Goal: Communication & Community: Answer question/provide support

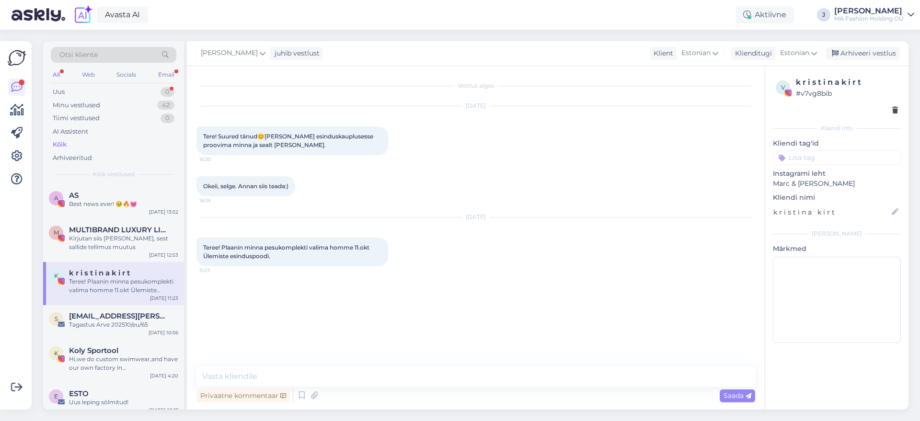
click at [163, 83] on div "All Web Socials Email" at bounding box center [114, 76] width 126 height 15
click at [167, 90] on div "0" at bounding box center [168, 92] width 14 height 10
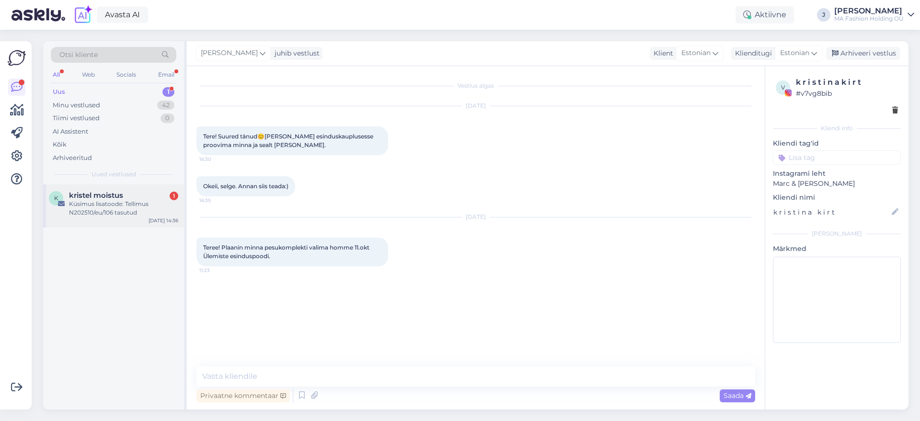
click at [138, 195] on div "kristel moistus 1" at bounding box center [123, 195] width 109 height 9
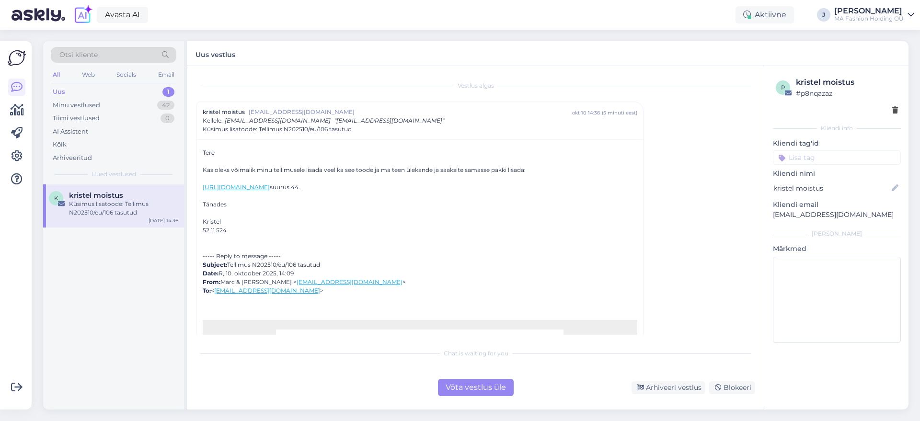
click at [489, 400] on div "Vestlus [PERSON_NAME] moistus [EMAIL_ADDRESS][DOMAIN_NAME] okt 10 14:36 ( 5 min…" at bounding box center [476, 238] width 578 height 344
click at [484, 389] on div "Võta vestlus üle" at bounding box center [476, 387] width 76 height 17
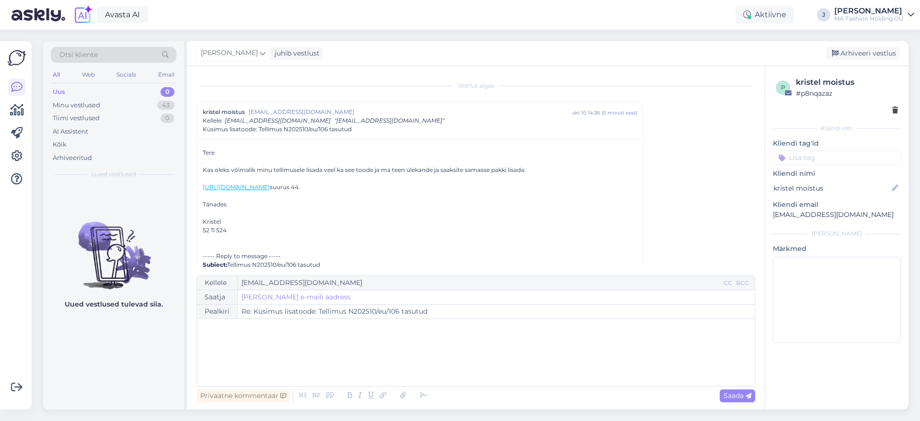
scroll to position [26, 0]
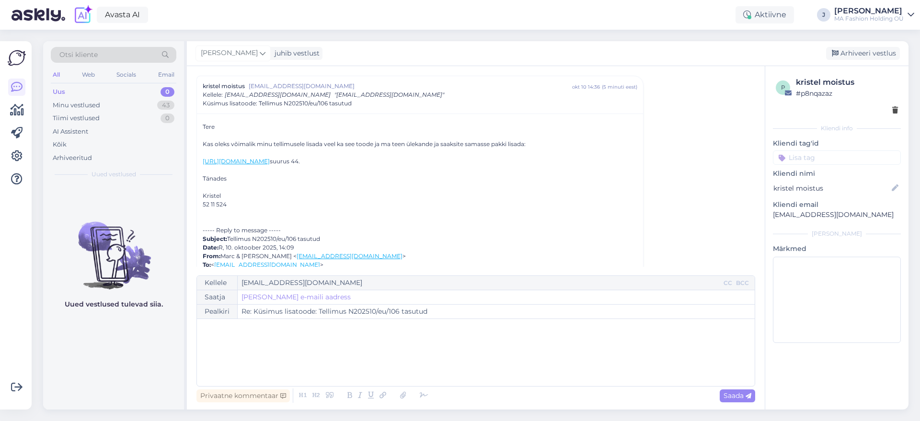
drag, startPoint x: 472, startPoint y: 170, endPoint x: 189, endPoint y: 132, distance: 285.8
click at [189, 132] on div "Vestlus [PERSON_NAME] moistus [EMAIL_ADDRESS][DOMAIN_NAME] okt 10 14:36 ( 5 min…" at bounding box center [476, 238] width 578 height 344
drag, startPoint x: 273, startPoint y: 180, endPoint x: 183, endPoint y: 126, distance: 105.4
click at [183, 126] on div "Otsi kliente All Web Socials Email Uus 0 Minu vestlused 43 Tiimi vestlused 0 AI…" at bounding box center [475, 225] width 865 height 368
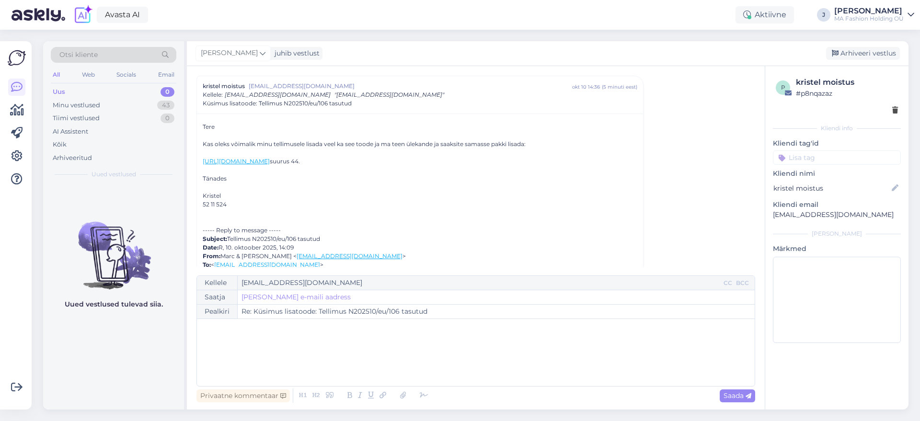
drag, startPoint x: 245, startPoint y: 205, endPoint x: 172, endPoint y: 107, distance: 122.5
click at [172, 107] on div "Otsi kliente All Web Socials Email Uus 0 Minu vestlused 43 Tiimi vestlused 0 AI…" at bounding box center [475, 225] width 865 height 368
type input "Re: Re: Küsimus lisatoode: Tellimus N202510/eu/106 tasutud"
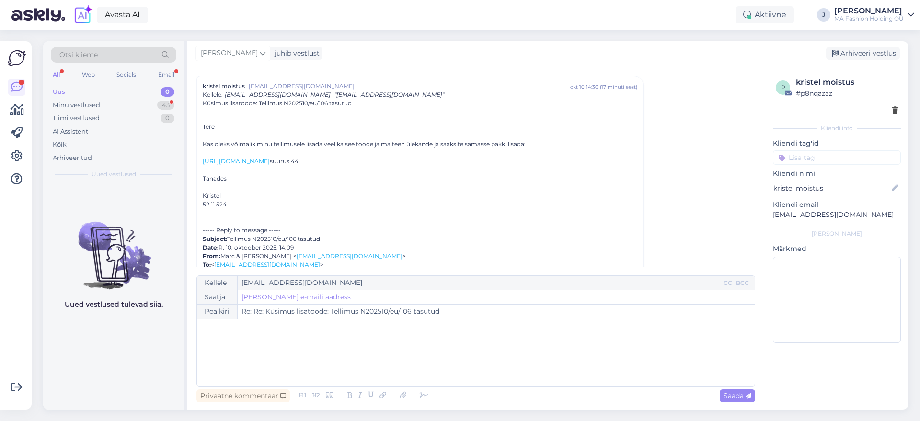
scroll to position [823, 0]
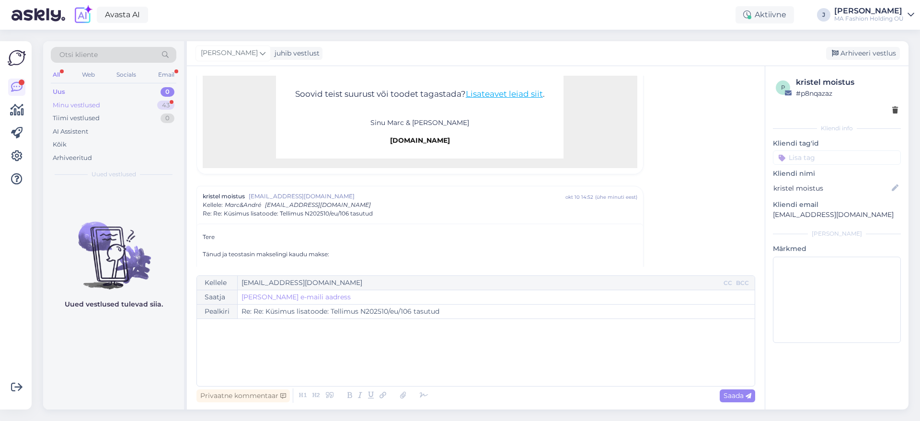
click at [140, 99] on div "Minu vestlused 43" at bounding box center [114, 105] width 126 height 13
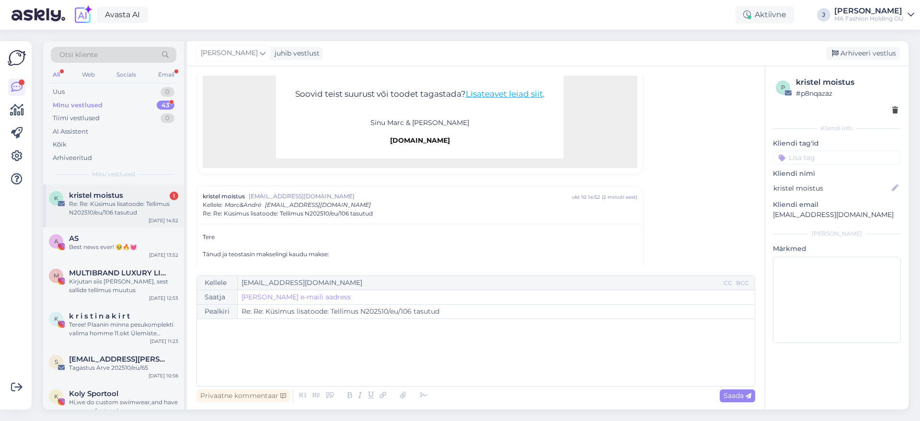
click at [117, 222] on div "k kristel moistus 1 Re: Re: Küsimus lisatoode: Tellimus N202510/eu/106 tasutud …" at bounding box center [113, 205] width 141 height 43
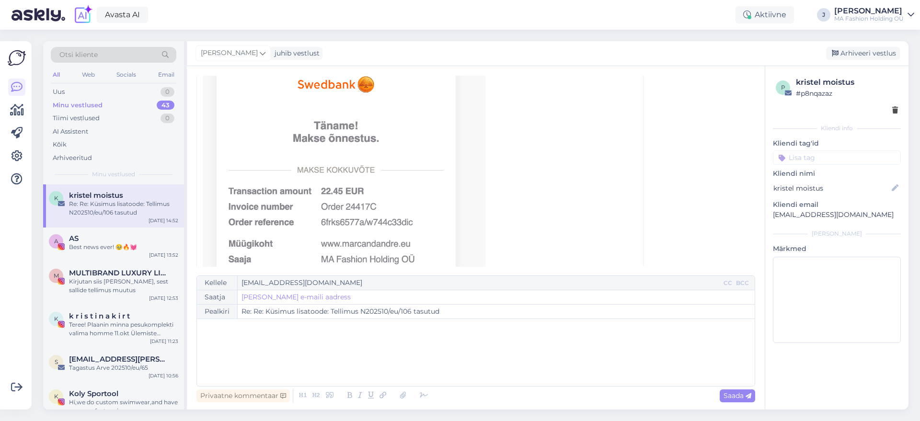
scroll to position [367, 0]
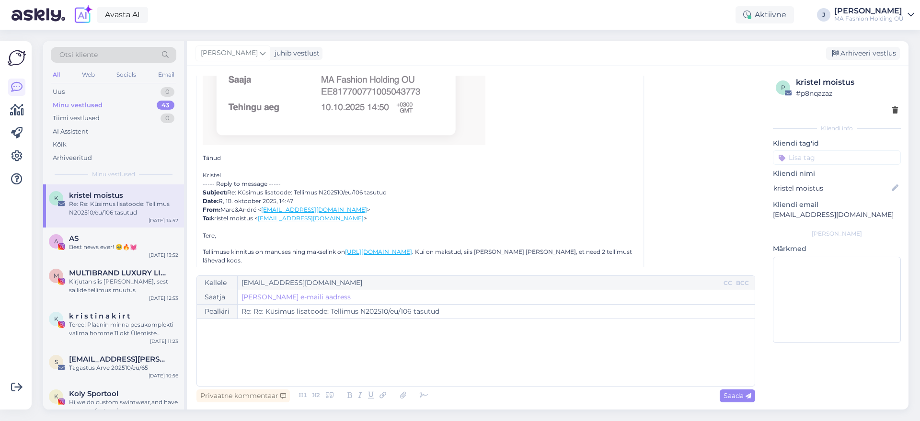
click at [92, 82] on div "All Web Socials Email" at bounding box center [114, 76] width 126 height 15
click at [87, 58] on span "Otsi kliente" at bounding box center [78, 55] width 38 height 10
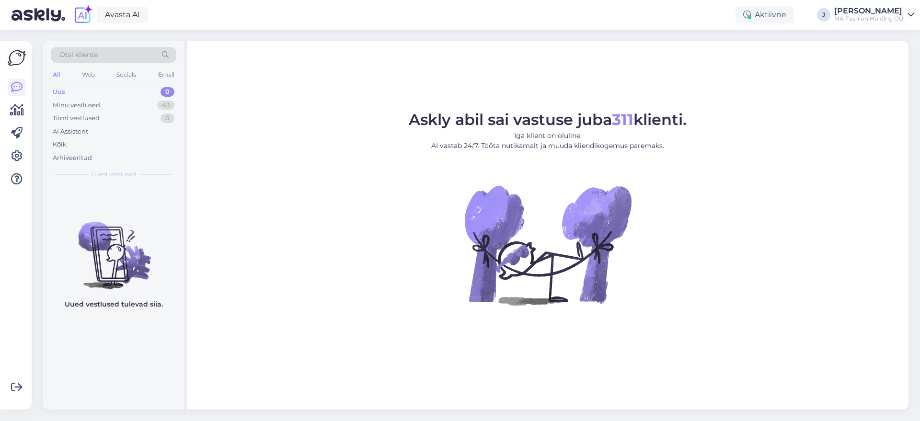
click at [80, 70] on div "All Web Socials Email" at bounding box center [114, 76] width 126 height 15
click at [82, 73] on div "Web" at bounding box center [88, 75] width 17 height 12
click at [63, 96] on div "Uus" at bounding box center [59, 92] width 12 height 10
click at [68, 101] on div "Minu vestlused" at bounding box center [76, 106] width 47 height 10
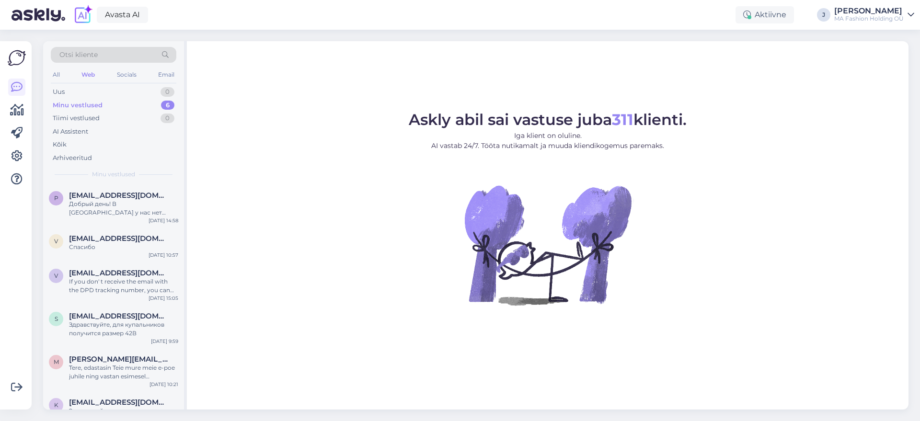
click at [42, 74] on div "Otsi kliente All Web Socials Email Uus 0 Minu vestlused 6 Tiimi vestlused 0 AI …" at bounding box center [478, 225] width 883 height 391
click at [50, 74] on div "Otsi kliente All Web Socials Email Uus 0 Minu vestlused 6 Tiimi vestlused 0 AI …" at bounding box center [113, 112] width 141 height 143
click at [62, 79] on div "All Web Socials Email" at bounding box center [114, 76] width 126 height 15
click at [59, 77] on div "All" at bounding box center [56, 75] width 11 height 12
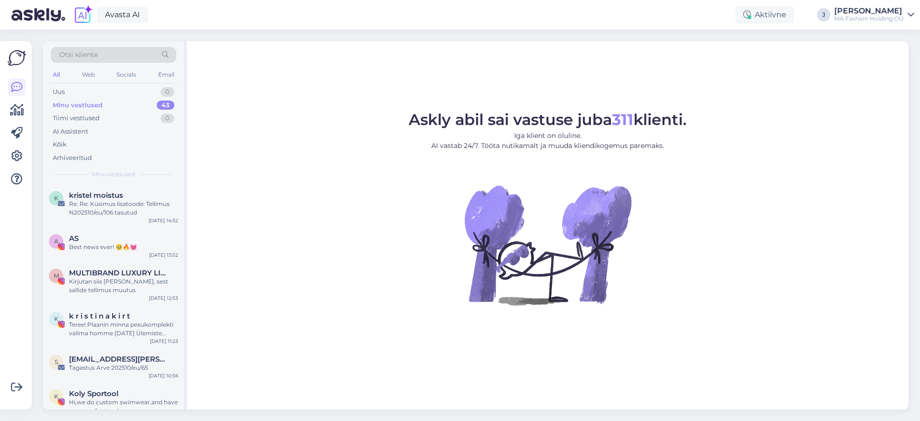
drag, startPoint x: 102, startPoint y: 79, endPoint x: 107, endPoint y: 79, distance: 5.3
click at [104, 79] on div "All Web Socials Email" at bounding box center [114, 76] width 126 height 15
click at [119, 79] on div "Socials" at bounding box center [126, 75] width 23 height 12
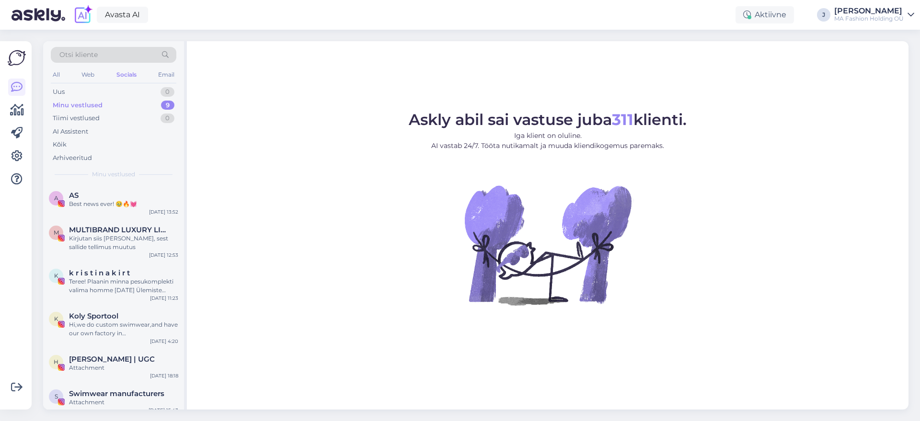
click at [198, 68] on div "Askly abil sai vastuse juba 311 klienti. Iga klient on oluline. AI vastab 24/7.…" at bounding box center [548, 225] width 722 height 368
click at [169, 69] on div "Email" at bounding box center [166, 75] width 20 height 12
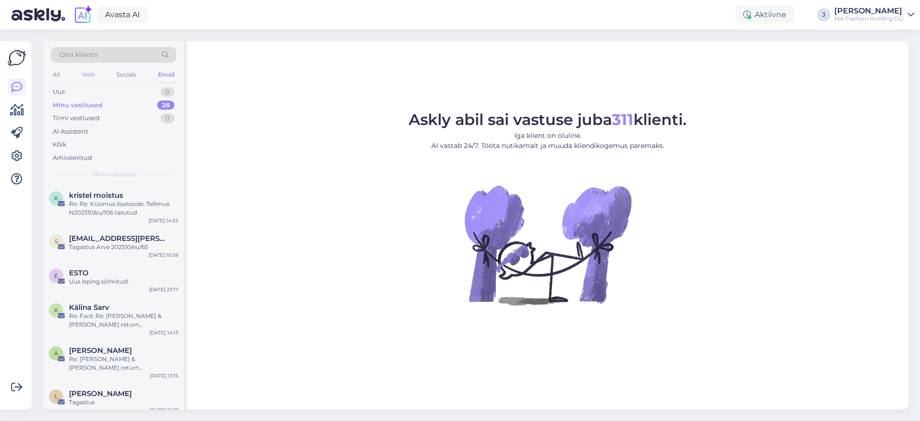
click at [86, 69] on div "Web" at bounding box center [88, 75] width 17 height 12
